Goal: Information Seeking & Learning: Learn about a topic

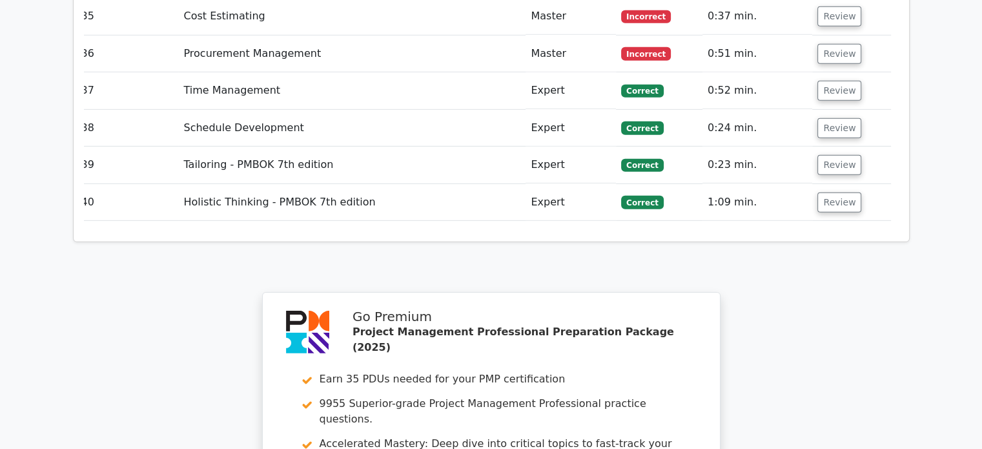
scroll to position [4277, 0]
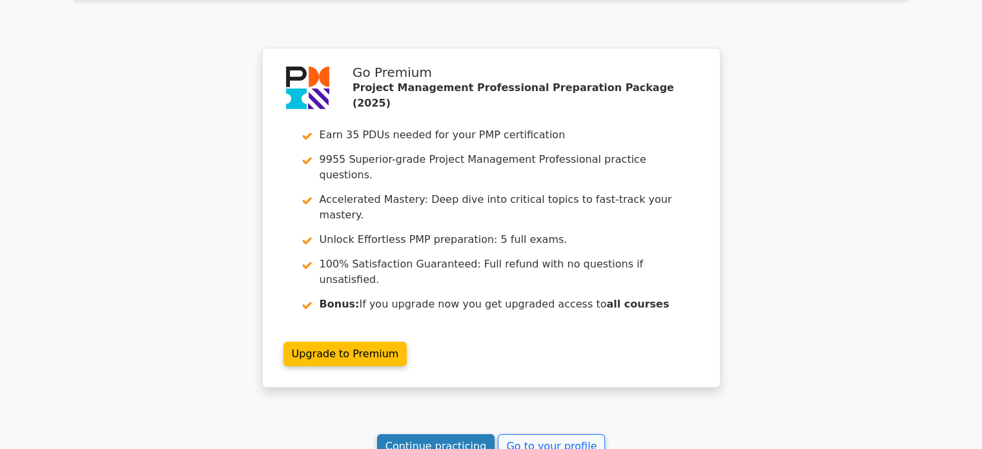
click at [466, 434] on link "Continue practicing" at bounding box center [436, 446] width 118 height 25
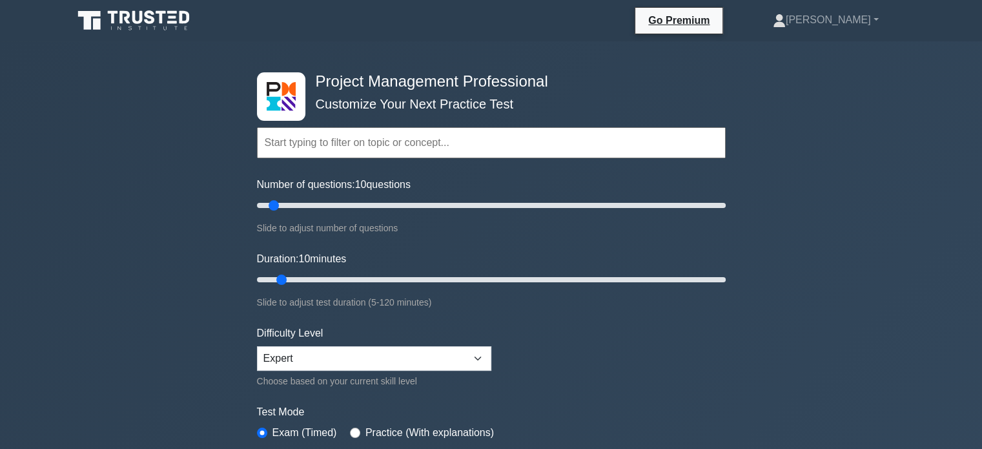
click at [844, 360] on div "Project Management Professional Customize Your Next Practice Test Topics Scope …" at bounding box center [491, 435] width 982 height 788
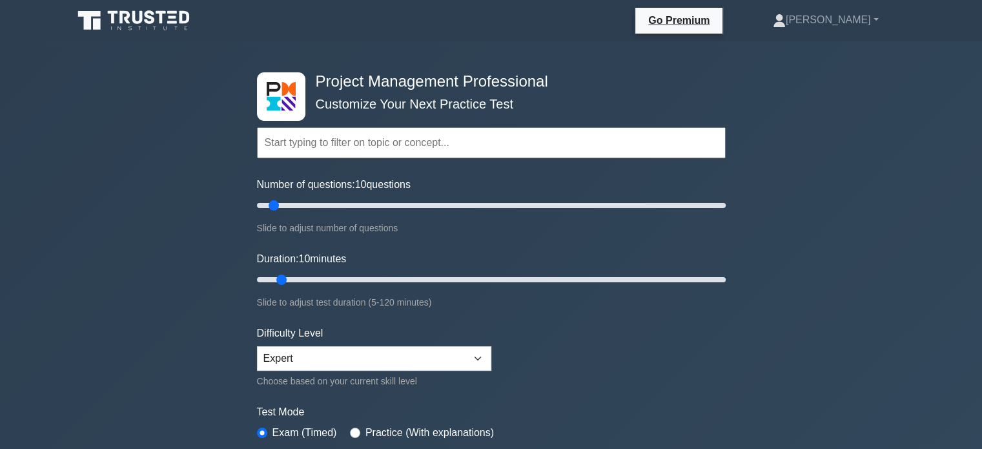
click at [844, 360] on div "Project Management Professional Customize Your Next Practice Test Topics Scope …" at bounding box center [491, 435] width 982 height 788
